Goal: Contribute content

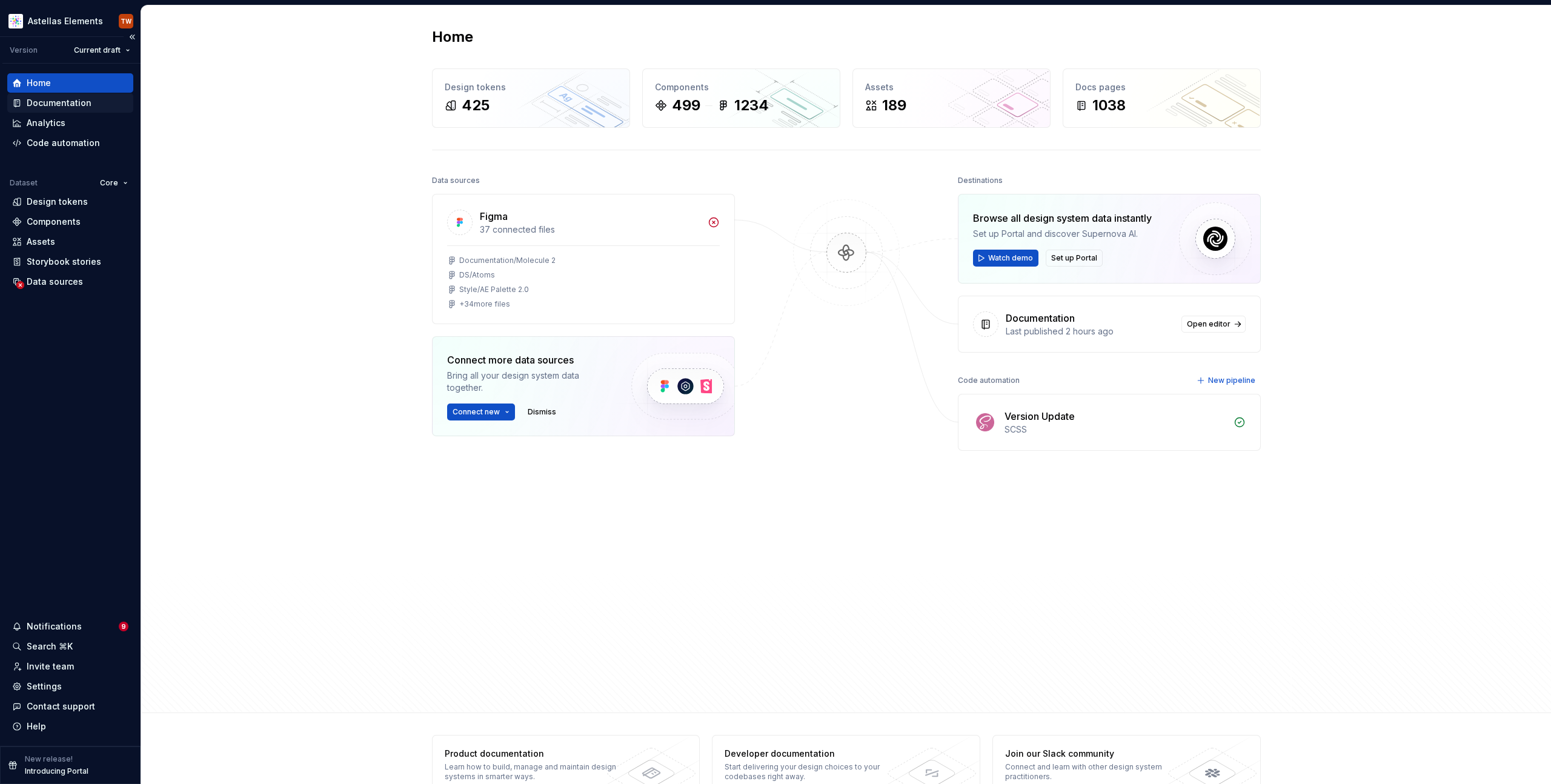
click at [58, 108] on div "Documentation" at bounding box center [59, 102] width 65 height 12
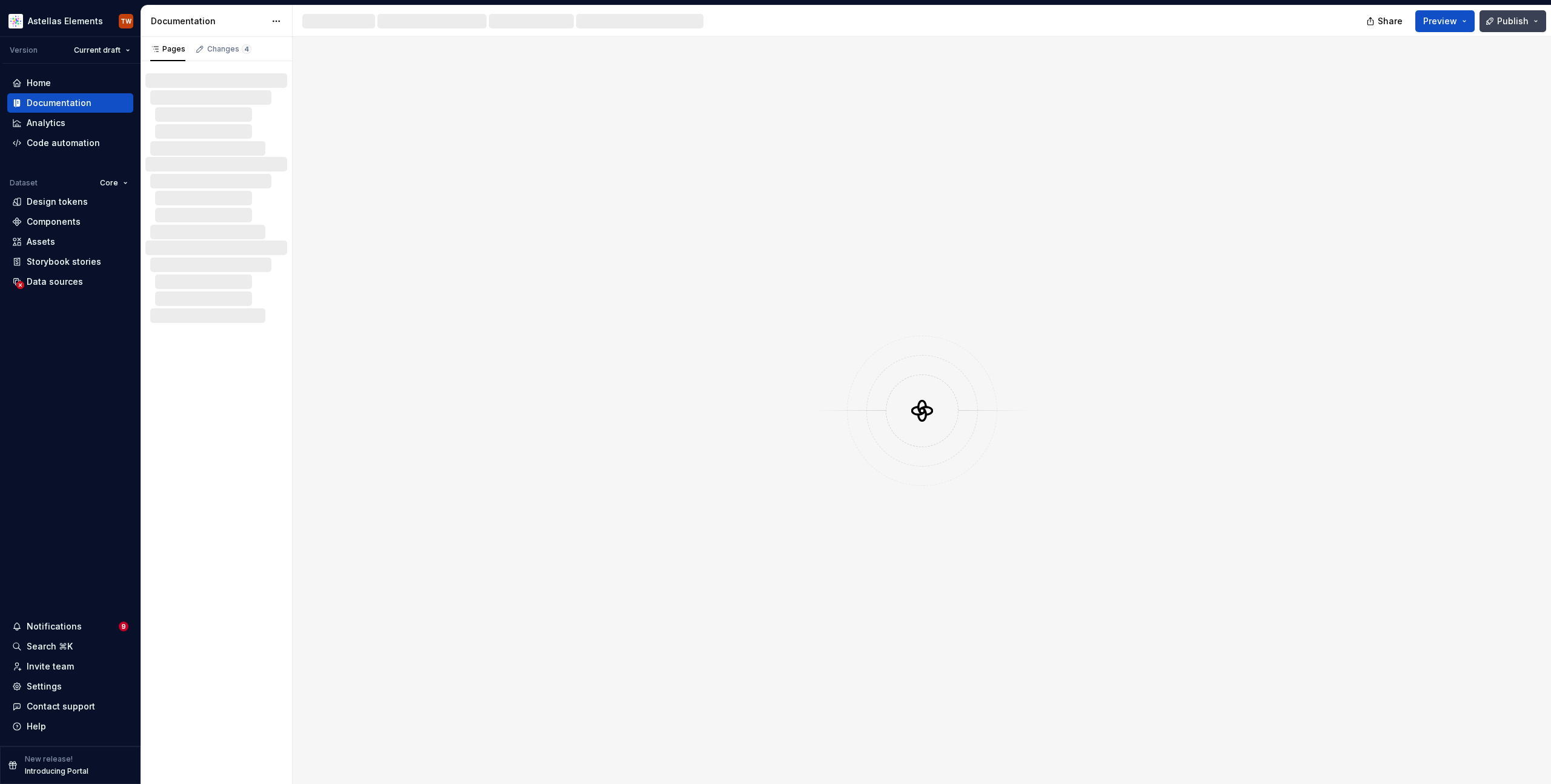
click at [1520, 20] on span "Publish" at bounding box center [1513, 21] width 31 height 12
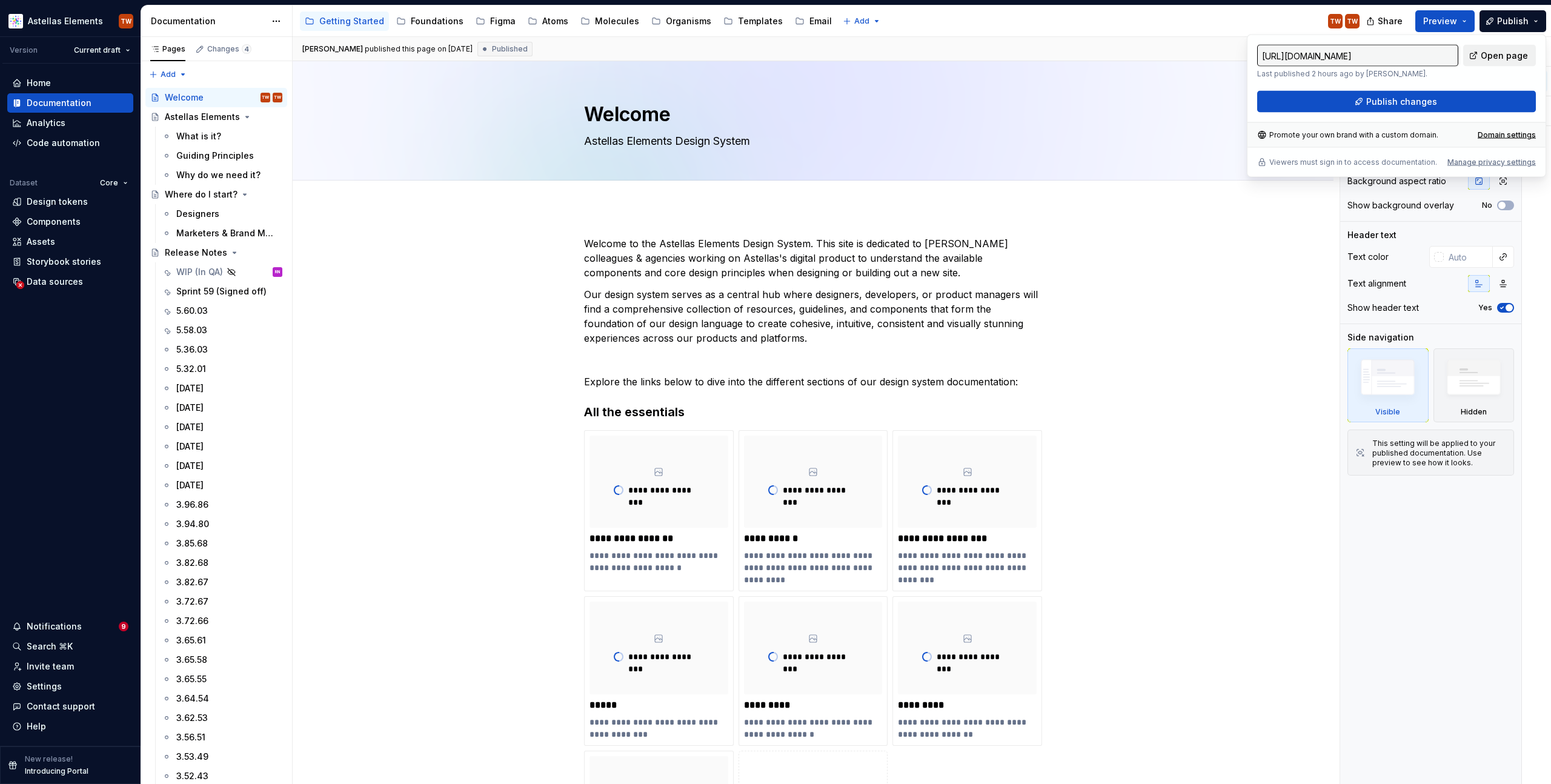
click at [1508, 54] on span "Open page" at bounding box center [1504, 56] width 48 height 12
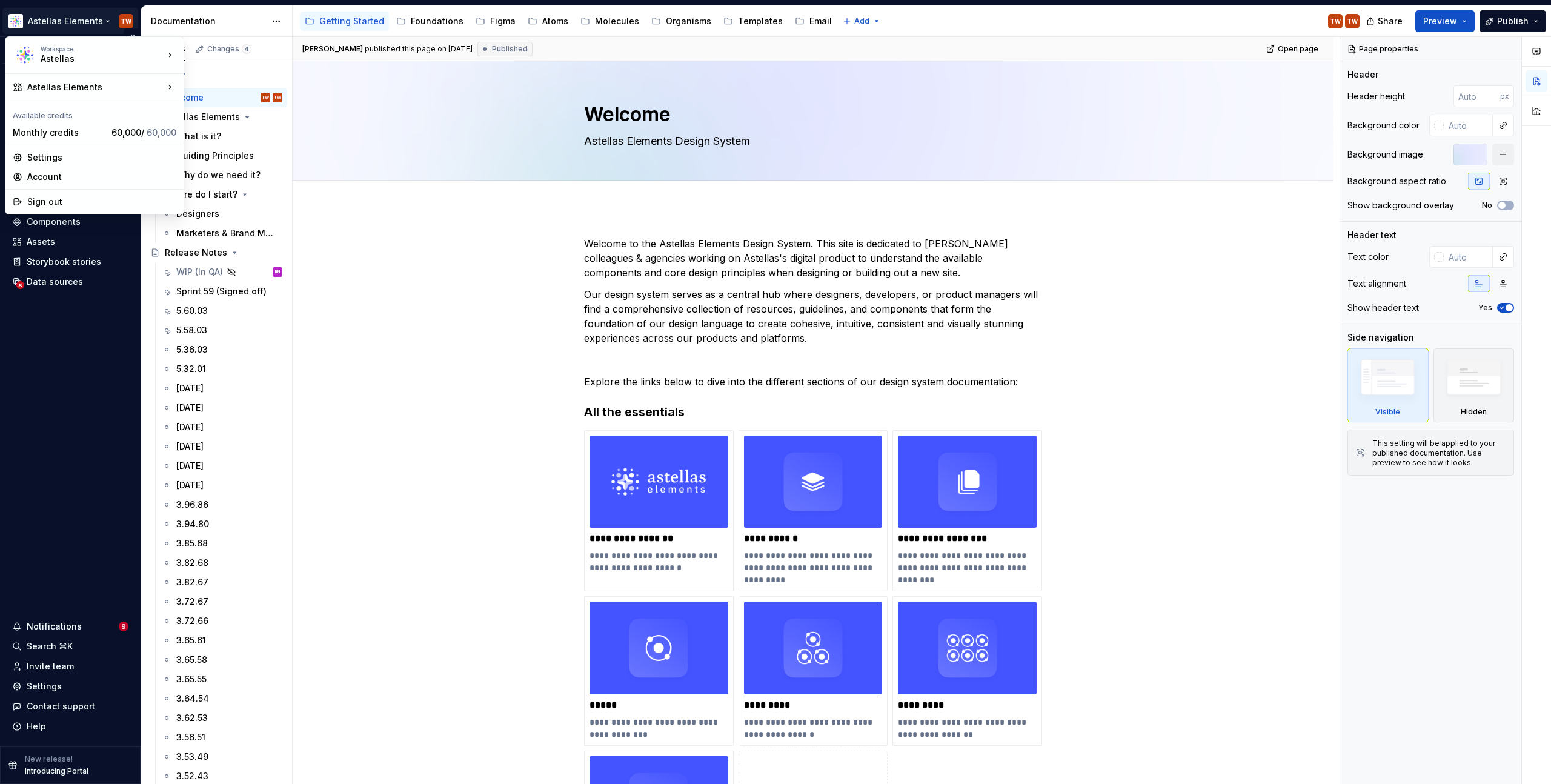
click at [86, 18] on html "Astellas Elements TW Version Current draft Home Documentation Analytics Code au…" at bounding box center [776, 392] width 1551 height 784
click at [233, 107] on div "Astellas Pro" at bounding box center [256, 109] width 104 height 12
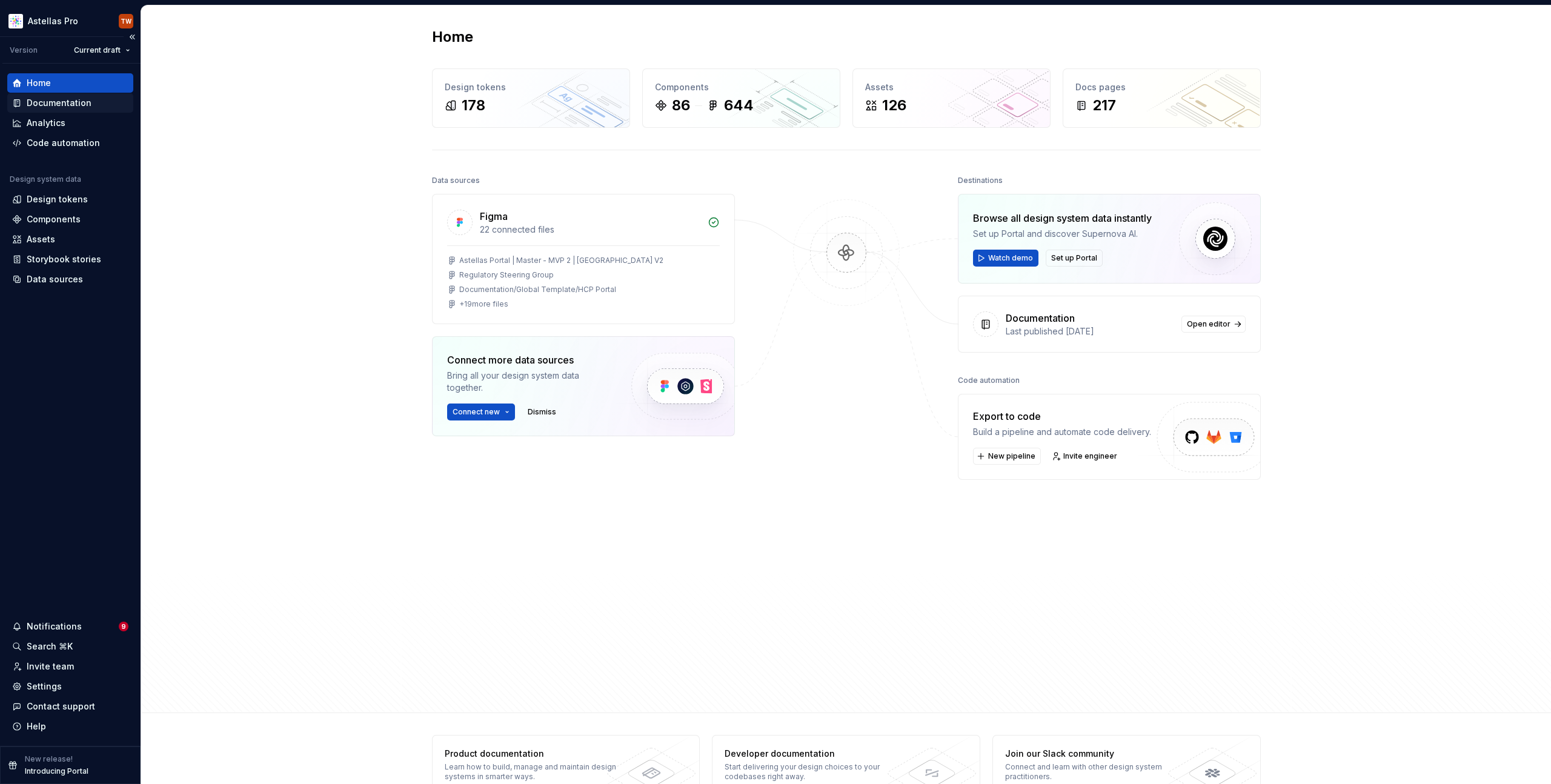
click at [44, 102] on div "Documentation" at bounding box center [59, 102] width 65 height 12
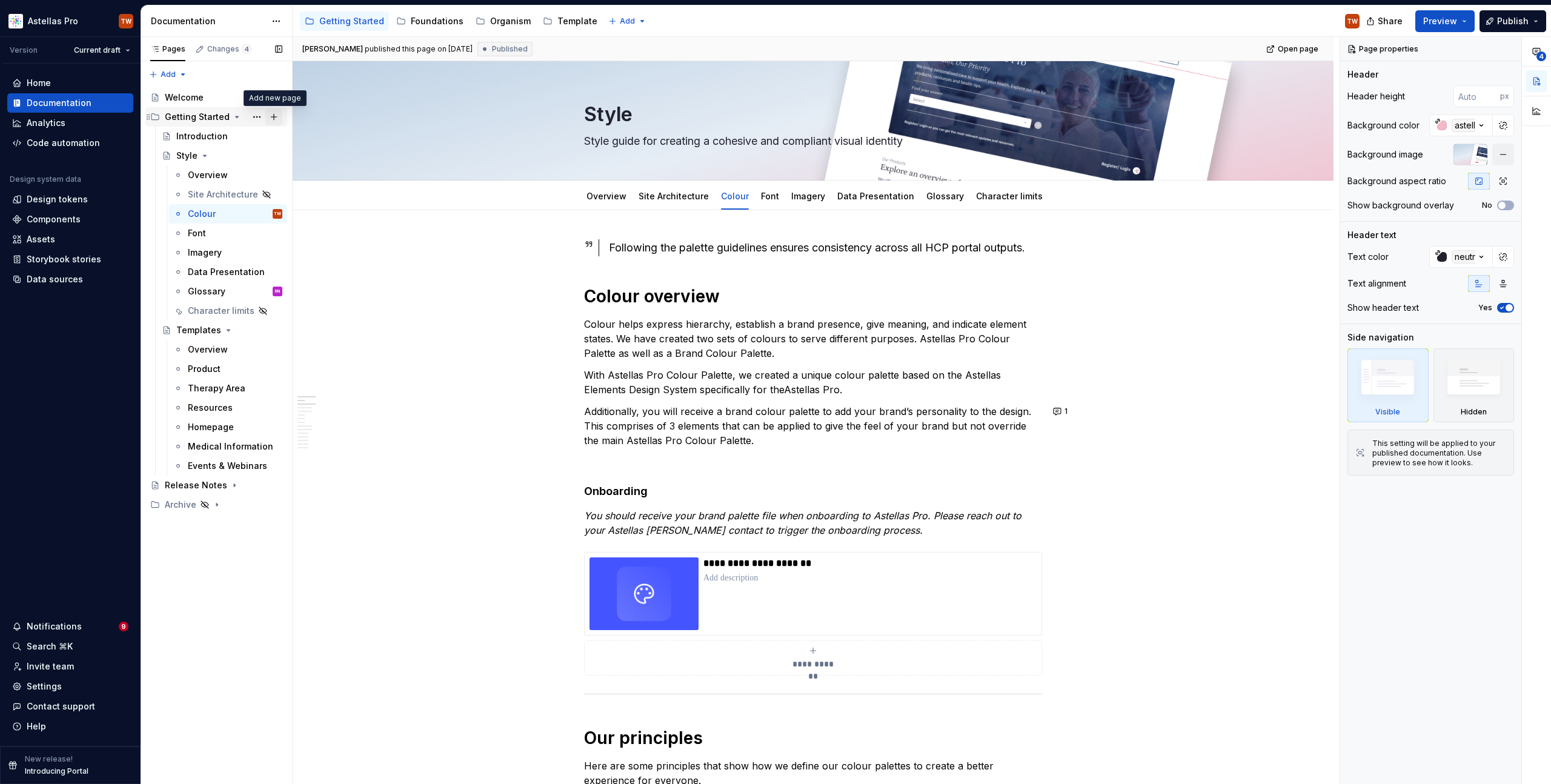
click at [279, 115] on button "Page tree" at bounding box center [273, 116] width 17 height 17
type textarea "*"
